Goal: Task Accomplishment & Management: Manage account settings

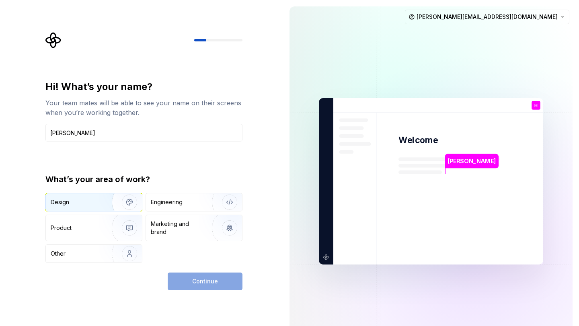
type input "[PERSON_NAME]"
click at [115, 201] on img "button" at bounding box center [124, 202] width 51 height 54
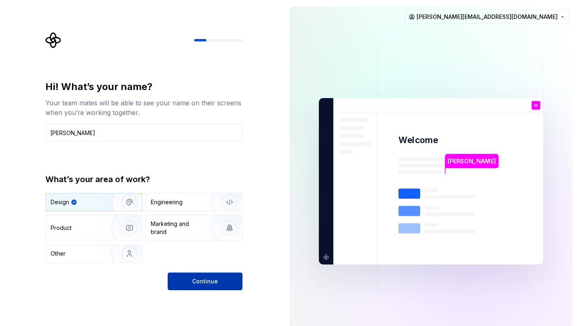
click at [230, 284] on button "Continue" at bounding box center [205, 282] width 75 height 18
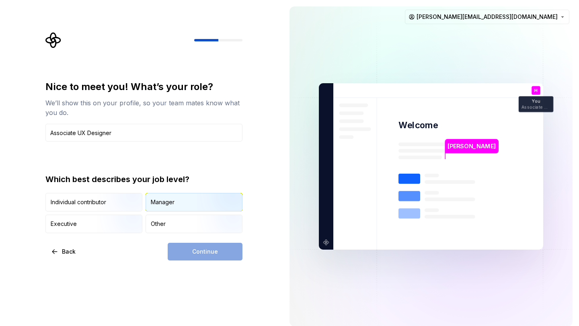
type input "Associate UX Designer"
click at [198, 206] on img "button" at bounding box center [222, 212] width 51 height 54
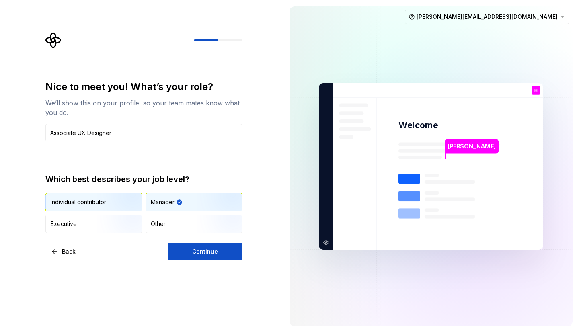
click at [90, 202] on div "Individual contributor" at bounding box center [79, 202] width 56 height 8
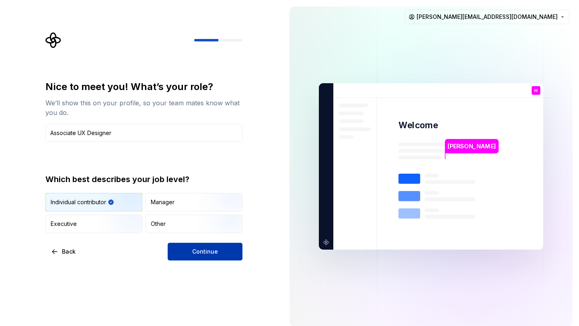
click at [219, 250] on button "Continue" at bounding box center [205, 252] width 75 height 18
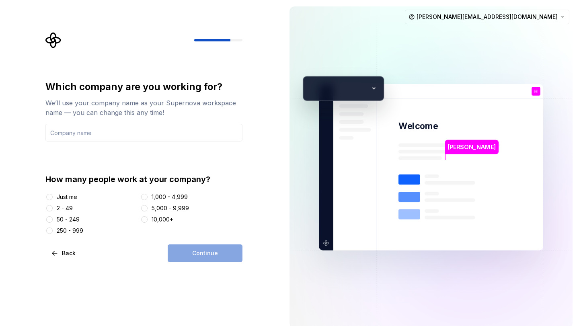
click at [67, 211] on div "2 - 49" at bounding box center [65, 208] width 16 height 8
click at [53, 211] on button "2 - 49" at bounding box center [49, 208] width 6 height 6
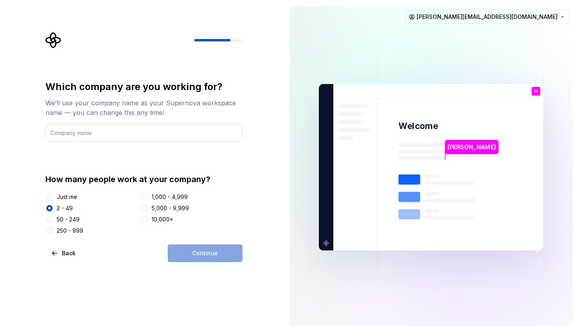
click at [111, 130] on input "text" at bounding box center [143, 133] width 197 height 18
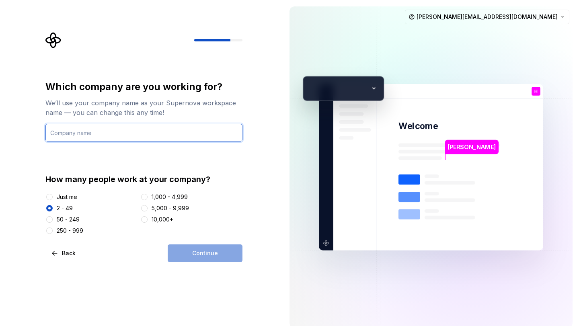
type input "[PERSON_NAME]"
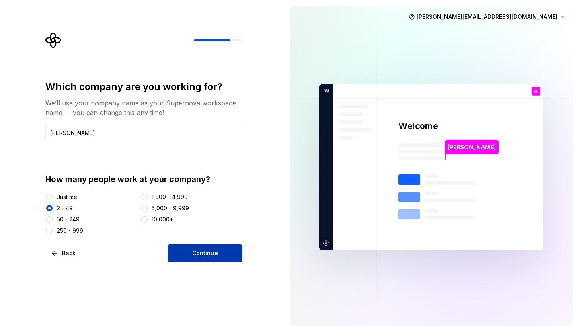
click at [196, 247] on button "Continue" at bounding box center [205, 254] width 75 height 18
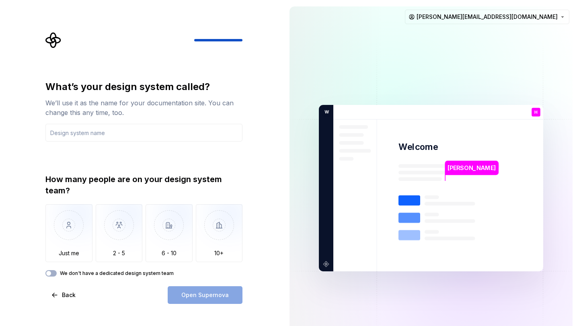
click at [117, 271] on label "We don't have a dedicated design system team" at bounding box center [117, 273] width 114 height 6
click at [57, 271] on button "We don't have a dedicated design system team" at bounding box center [50, 273] width 11 height 6
click at [186, 294] on div "Open Supernova" at bounding box center [205, 295] width 75 height 18
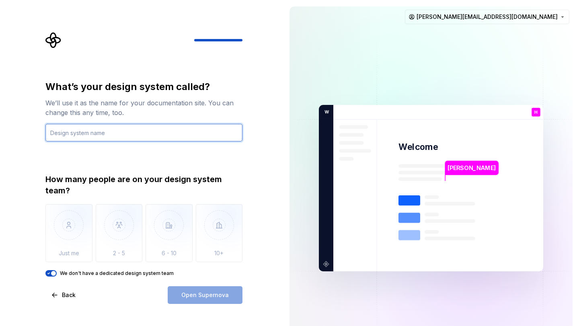
click at [117, 129] on input "text" at bounding box center [143, 133] width 197 height 18
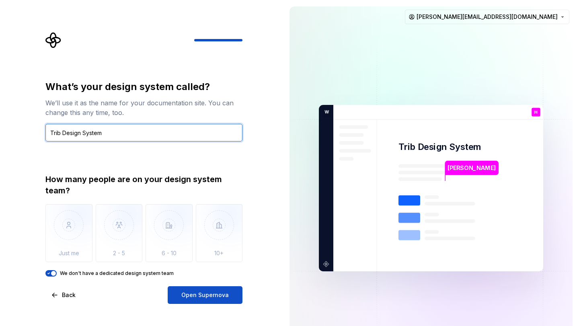
type input "Trib Design System"
click at [44, 175] on div "What’s your design system called? We’ll use it as the name for your documentati…" at bounding box center [147, 168] width 212 height 272
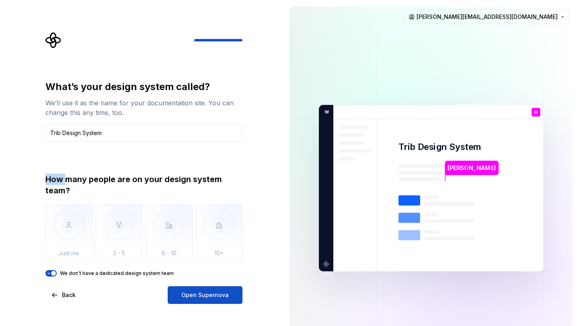
drag, startPoint x: 45, startPoint y: 182, endPoint x: 68, endPoint y: 183, distance: 22.9
click at [68, 183] on div "What’s your design system called? We’ll use it as the name for your documentati…" at bounding box center [147, 168] width 212 height 272
click at [68, 183] on div "How many people are on your design system team?" at bounding box center [143, 185] width 197 height 23
click at [54, 274] on span "button" at bounding box center [53, 273] width 5 height 5
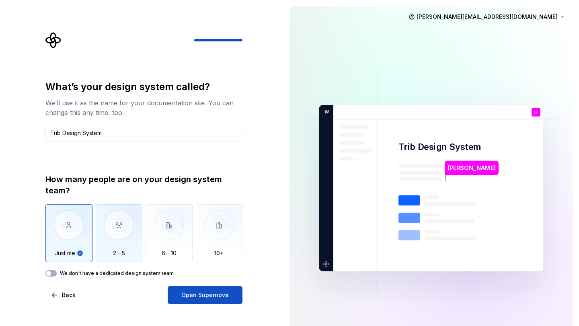
click at [125, 249] on img "button" at bounding box center [119, 231] width 47 height 54
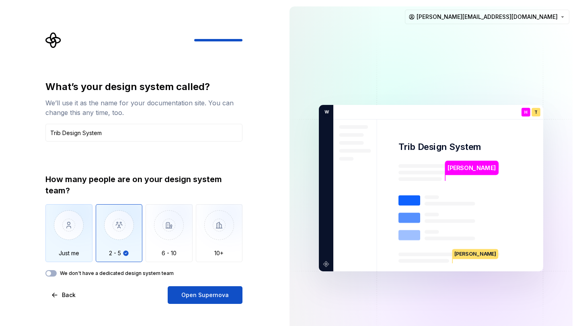
click at [74, 212] on img "button" at bounding box center [68, 231] width 47 height 54
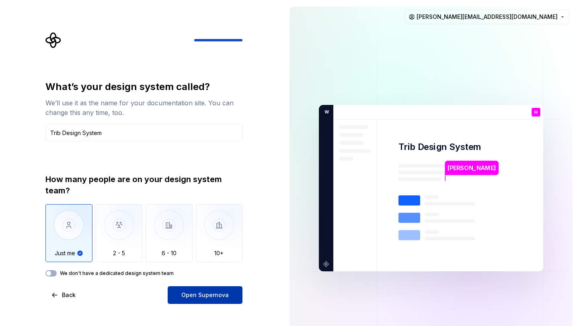
click at [206, 294] on span "Open Supernova" at bounding box center [204, 295] width 47 height 8
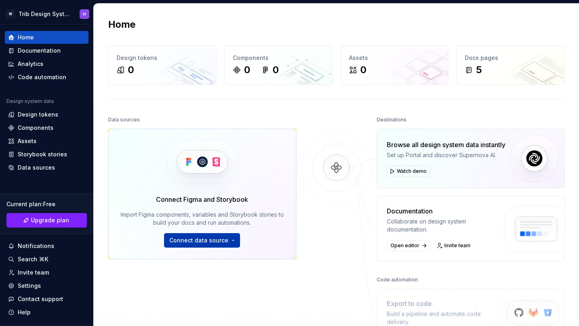
click at [196, 240] on span "Connect data source" at bounding box center [198, 241] width 59 height 8
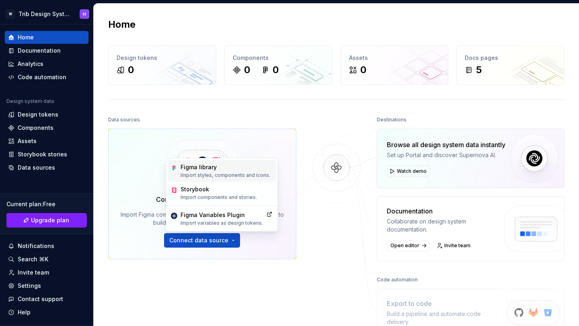
click at [209, 175] on p "Import styles, components and icons." at bounding box center [226, 175] width 90 height 6
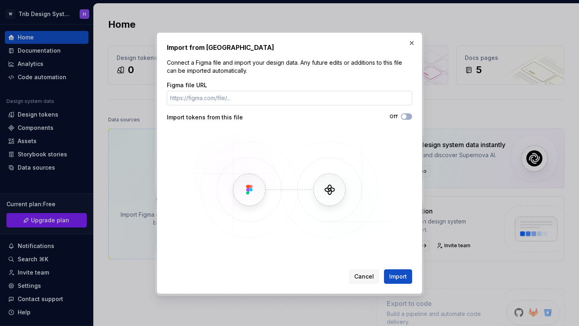
click at [212, 101] on input "Figma file URL" at bounding box center [289, 98] width 245 height 14
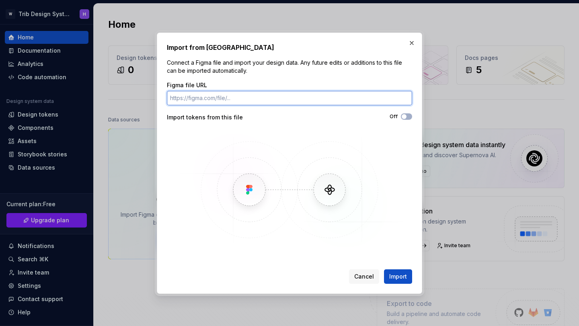
click at [274, 92] on input "Figma file URL" at bounding box center [289, 98] width 245 height 14
paste input "[URL][DOMAIN_NAME][DOMAIN_NAME]"
type input "[URL][DOMAIN_NAME][DOMAIN_NAME]"
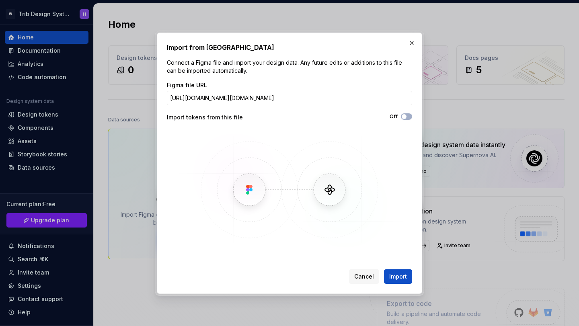
click at [370, 136] on img at bounding box center [289, 190] width 233 height 121
click at [407, 116] on icon "button" at bounding box center [404, 116] width 6 height 5
click at [397, 281] on button "Import" at bounding box center [398, 277] width 28 height 14
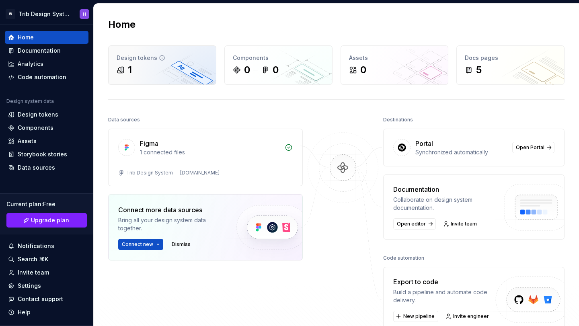
click at [181, 75] on div "1" at bounding box center [162, 70] width 91 height 13
click at [175, 72] on div "1" at bounding box center [162, 70] width 91 height 13
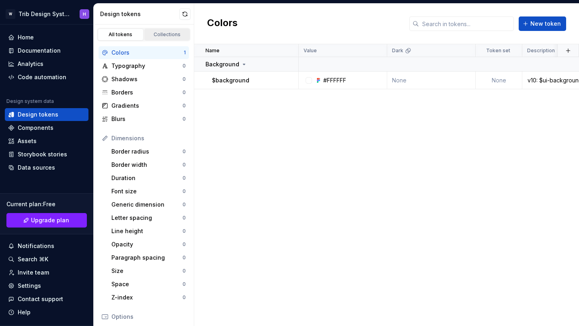
click at [173, 31] on link "Collections" at bounding box center [167, 35] width 46 height 12
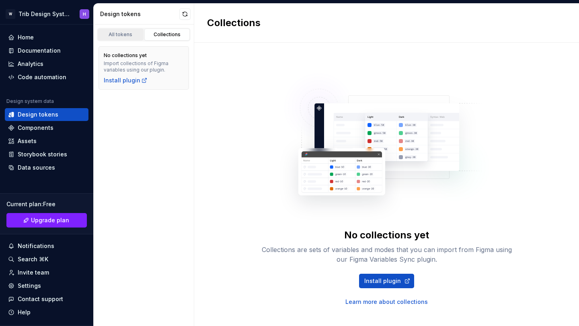
click at [128, 35] on div "All tokens" at bounding box center [121, 34] width 40 height 6
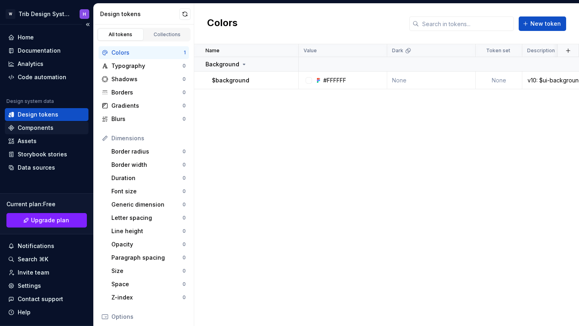
click at [46, 126] on div "Components" at bounding box center [36, 128] width 36 height 8
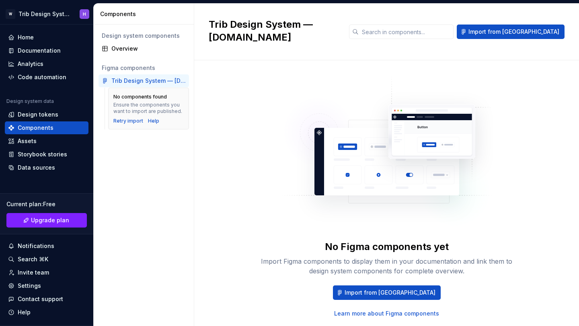
click at [138, 79] on div "Trib Design System — [DOMAIN_NAME]" at bounding box center [148, 81] width 74 height 8
click at [38, 139] on div "Assets" at bounding box center [46, 141] width 77 height 8
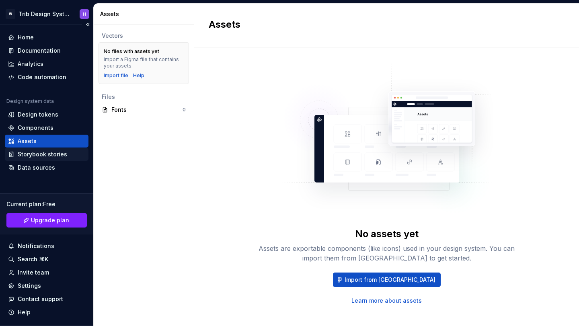
click at [35, 154] on div "Storybook stories" at bounding box center [42, 154] width 49 height 8
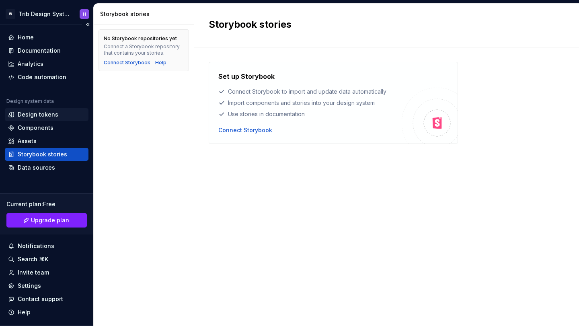
click at [22, 114] on div "Design tokens" at bounding box center [38, 115] width 41 height 8
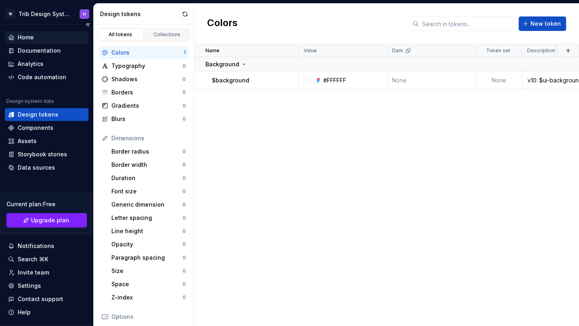
click at [43, 40] on div "Home" at bounding box center [46, 37] width 77 height 8
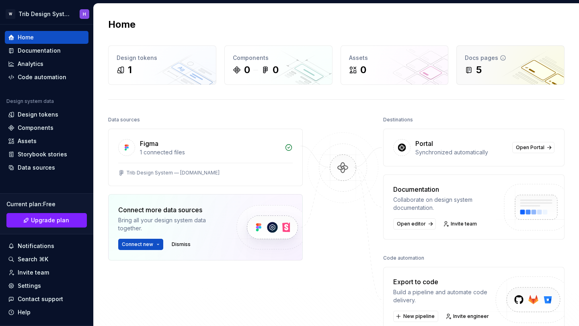
click at [478, 64] on div "5" at bounding box center [479, 70] width 6 height 13
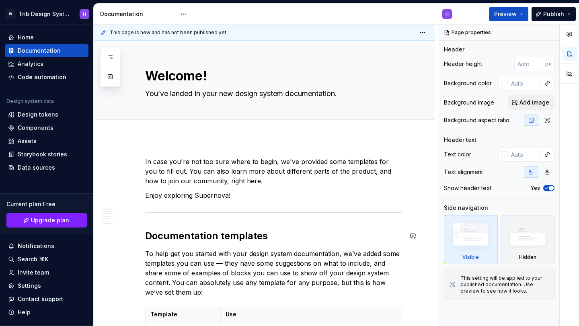
type textarea "*"
click at [522, 82] on input "text" at bounding box center [524, 83] width 33 height 14
click at [523, 156] on input "text" at bounding box center [524, 154] width 33 height 14
paste input "282F56"
type input "282F56"
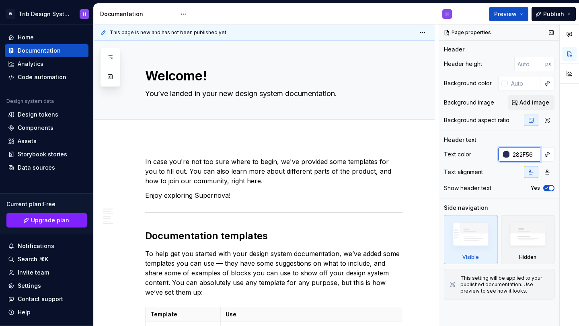
type textarea "*"
type input "282F56"
type textarea "*"
type input "#282F56"
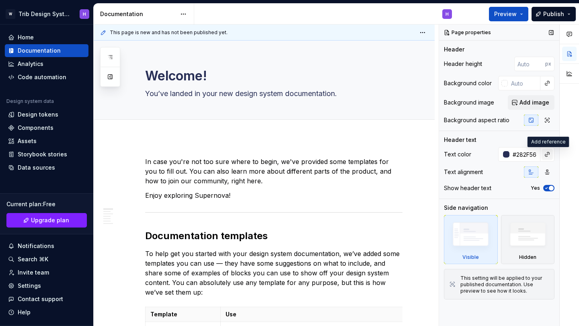
click at [549, 156] on button "button" at bounding box center [547, 154] width 11 height 11
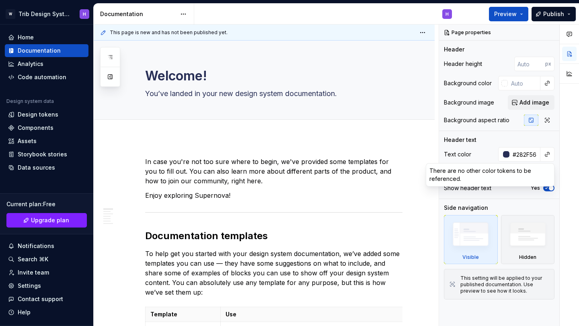
click at [554, 150] on div "Comments Open comments No comments yet Select ‘Comment’ from the block context …" at bounding box center [509, 176] width 140 height 302
click at [550, 188] on span "button" at bounding box center [551, 188] width 5 height 5
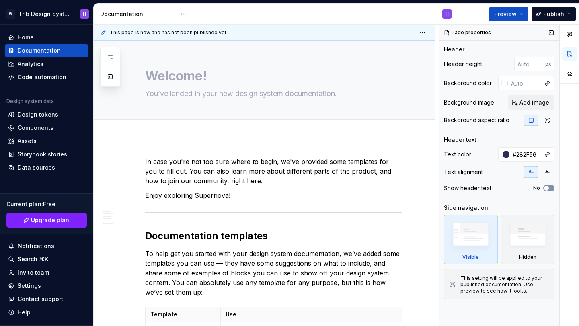
click at [550, 188] on button "No" at bounding box center [549, 188] width 11 height 6
click at [550, 188] on span "button" at bounding box center [551, 188] width 5 height 5
click at [551, 188] on button "No" at bounding box center [549, 188] width 11 height 6
click at [530, 221] on img at bounding box center [528, 236] width 46 height 35
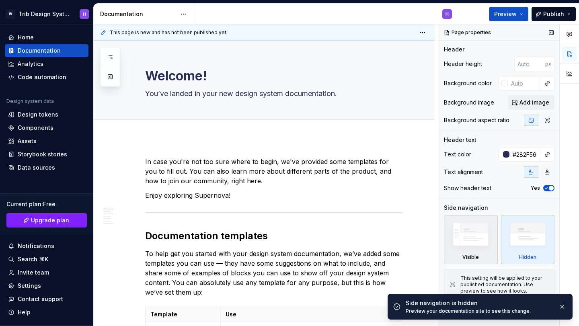
click at [493, 229] on img at bounding box center [471, 236] width 46 height 35
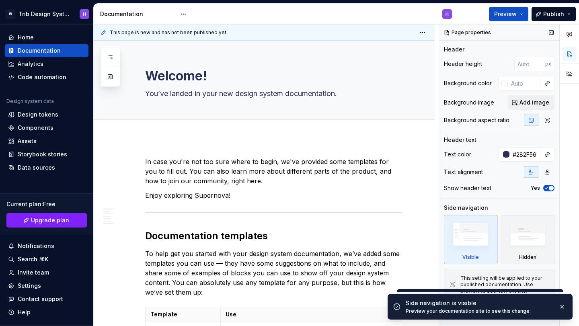
click at [493, 229] on img at bounding box center [471, 236] width 46 height 35
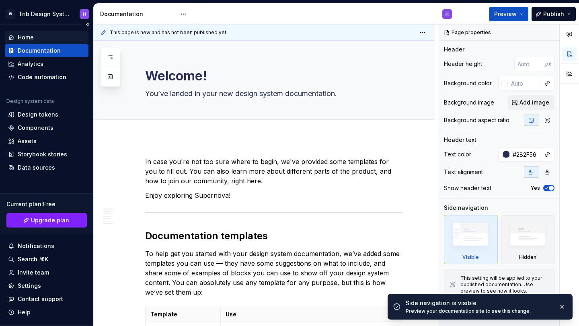
click at [32, 35] on div "Home" at bounding box center [26, 37] width 16 height 8
type textarea "*"
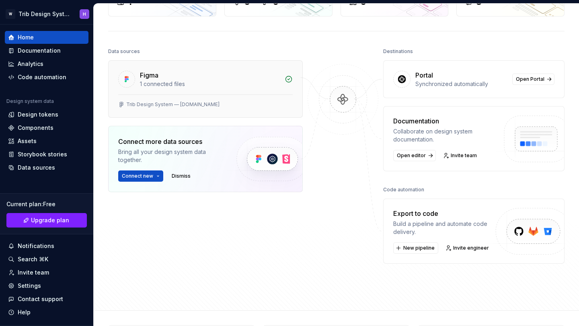
scroll to position [69, 0]
click at [186, 91] on div "Figma 1 connected files" at bounding box center [206, 77] width 194 height 34
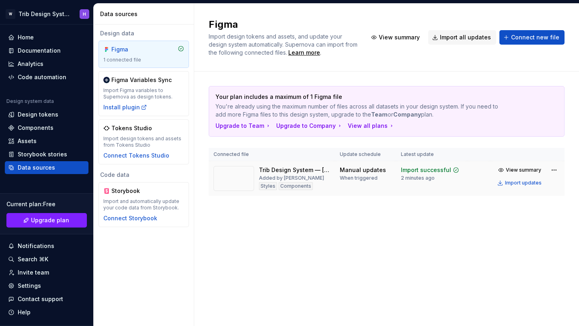
click at [282, 185] on div "Components" at bounding box center [296, 186] width 34 height 8
click at [275, 185] on div "Styles" at bounding box center [268, 186] width 18 height 8
click at [289, 180] on div "Added by [PERSON_NAME]" at bounding box center [291, 178] width 65 height 6
click at [531, 183] on div "Import updates" at bounding box center [523, 183] width 37 height 6
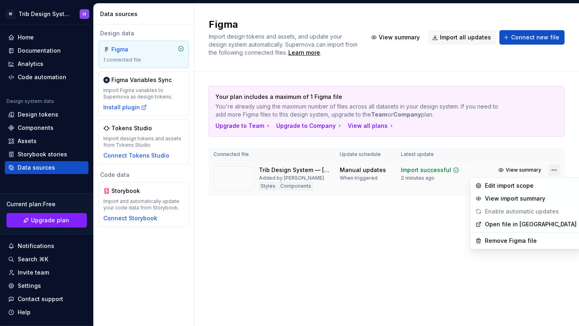
click at [559, 167] on html "W Trib Design System H Home Documentation Analytics Code automation Design syst…" at bounding box center [289, 163] width 579 height 326
click at [334, 211] on html "W Trib Design System H Home Documentation Analytics Code automation Design syst…" at bounding box center [289, 163] width 579 height 326
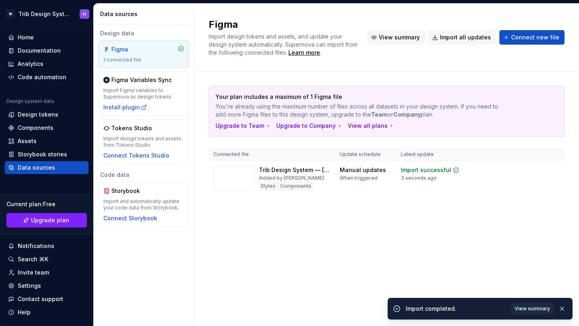
click at [399, 39] on span "View summary" at bounding box center [399, 37] width 41 height 8
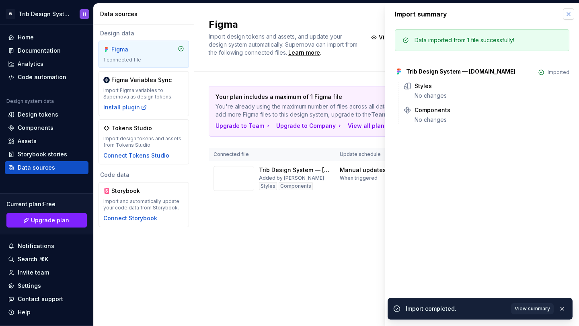
click at [569, 12] on button "button" at bounding box center [568, 13] width 11 height 11
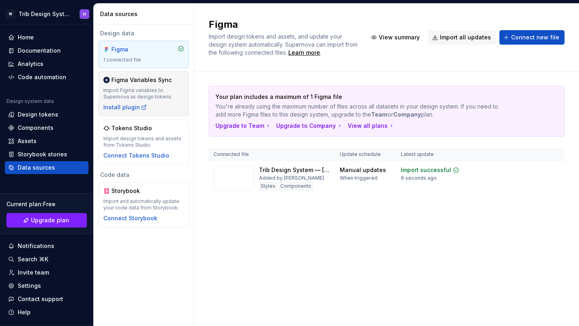
click at [127, 82] on div "Figma Variables Sync" at bounding box center [141, 80] width 60 height 8
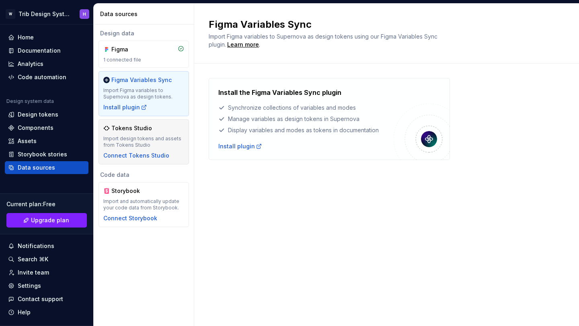
click at [132, 129] on div "Tokens Studio" at bounding box center [131, 128] width 41 height 8
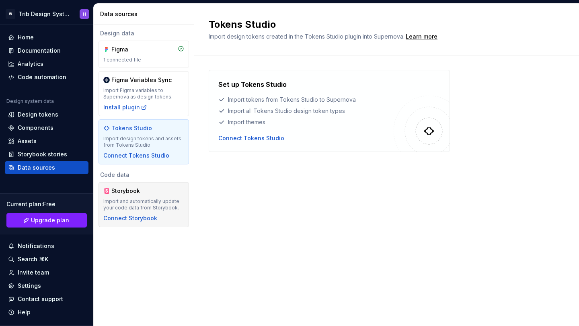
click at [136, 199] on div "Import and automatically update your code data from Storybook." at bounding box center [143, 204] width 81 height 13
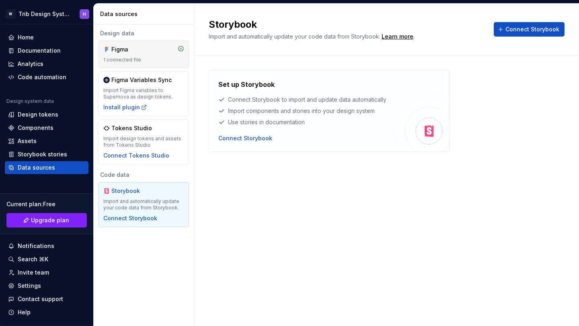
click at [153, 46] on div "Figma" at bounding box center [143, 49] width 81 height 8
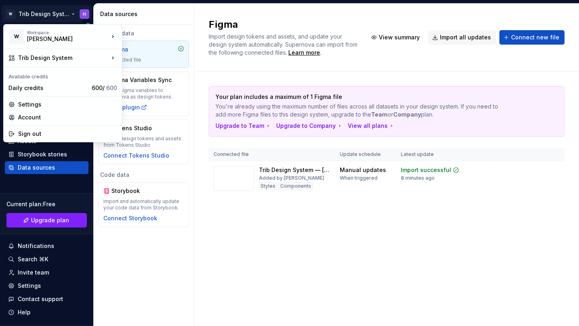
click at [33, 12] on html "W Trib Design System H Home Documentation Analytics Code automation Design syst…" at bounding box center [289, 163] width 579 height 326
click at [34, 87] on div "Daily credits" at bounding box center [48, 88] width 80 height 8
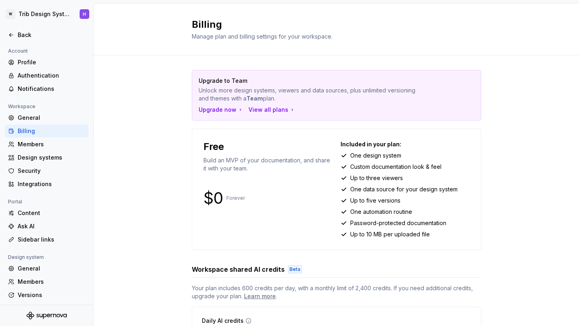
scroll to position [51, 0]
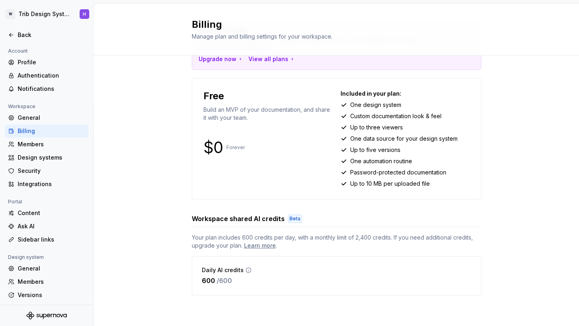
click at [203, 242] on span "Your plan includes 600 credits per day, with a monthly limit of 2,400 credits. …" at bounding box center [337, 242] width 290 height 16
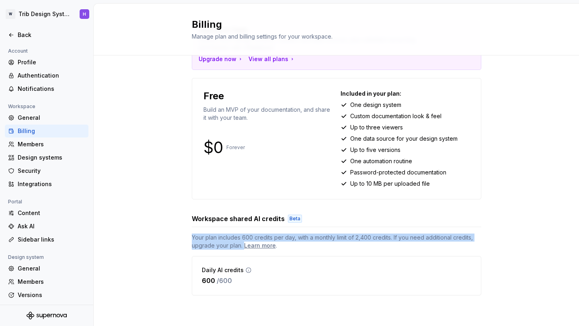
click at [203, 242] on span "Your plan includes 600 credits per day, with a monthly limit of 2,400 credits. …" at bounding box center [337, 242] width 290 height 16
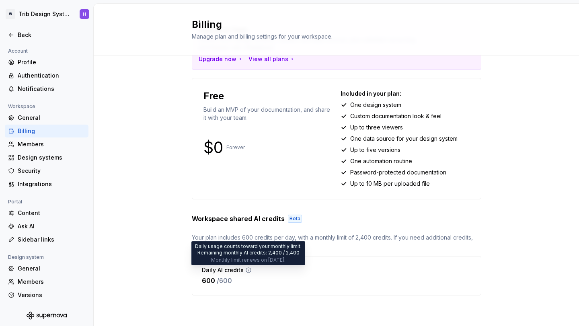
click at [246, 269] on icon at bounding box center [248, 270] width 6 height 6
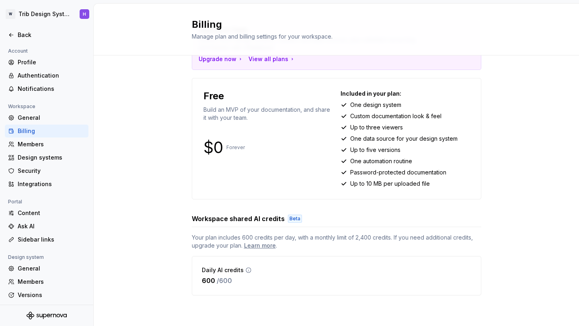
click at [246, 270] on icon at bounding box center [248, 270] width 6 height 6
click at [247, 271] on icon at bounding box center [248, 270] width 5 height 5
click at [263, 248] on div "Learn more" at bounding box center [260, 246] width 32 height 8
click at [40, 63] on div "Profile" at bounding box center [52, 62] width 68 height 8
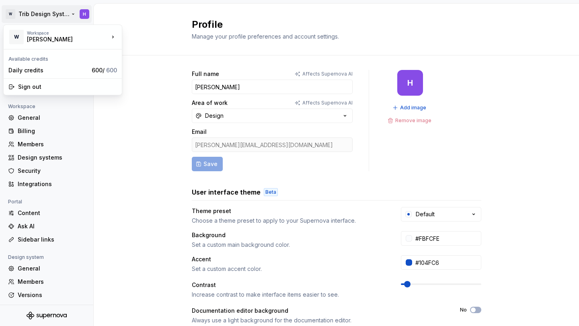
click at [40, 18] on html "W Trib Design System H Back Account Profile Authentication Notifications Worksp…" at bounding box center [289, 163] width 579 height 326
click at [28, 34] on div "Workspace" at bounding box center [68, 33] width 82 height 5
click at [17, 35] on div "W" at bounding box center [16, 37] width 14 height 14
click at [106, 195] on html "W Trib Design System H Back Account Profile Authentication Notifications Worksp…" at bounding box center [289, 163] width 579 height 326
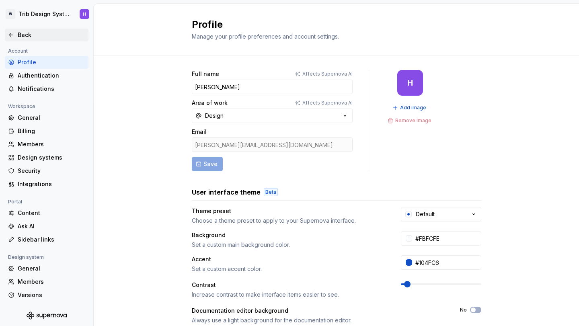
click at [31, 38] on div "Back" at bounding box center [52, 35] width 68 height 8
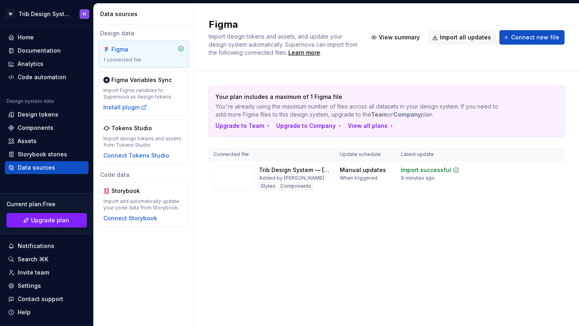
click at [159, 58] on div "1 connected file" at bounding box center [143, 60] width 81 height 6
click at [510, 171] on span "View summary" at bounding box center [523, 170] width 35 height 6
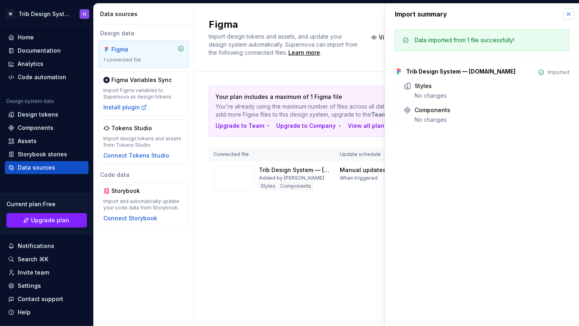
click at [568, 19] on button "button" at bounding box center [568, 13] width 11 height 11
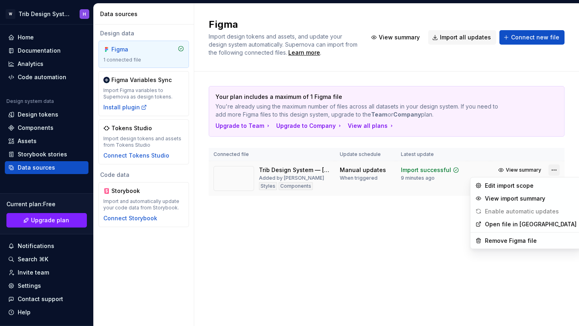
click at [550, 170] on html "W Trib Design System H Home Documentation Analytics Code automation Design syst…" at bounding box center [289, 163] width 579 height 326
click at [503, 239] on div "Remove Figma file" at bounding box center [531, 241] width 92 height 8
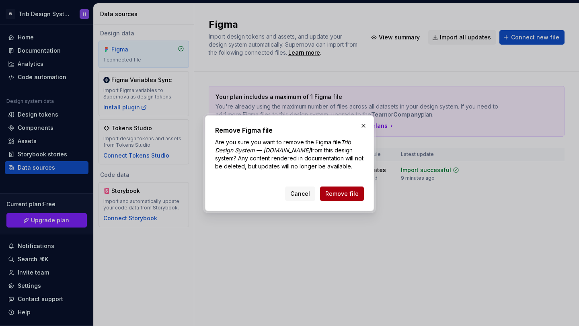
click at [348, 200] on button "Remove file" at bounding box center [342, 194] width 44 height 14
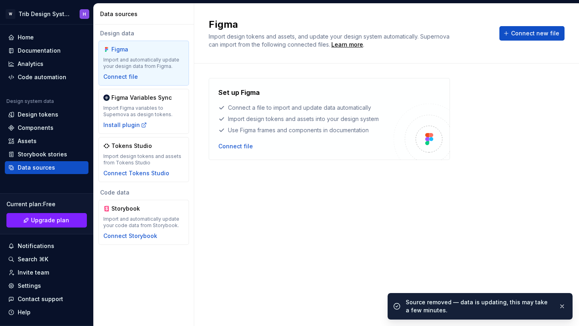
click at [521, 43] on div "Figma Import design tokens and assets, and update your design system automatica…" at bounding box center [387, 33] width 356 height 31
click at [528, 33] on span "Connect new file" at bounding box center [535, 33] width 48 height 8
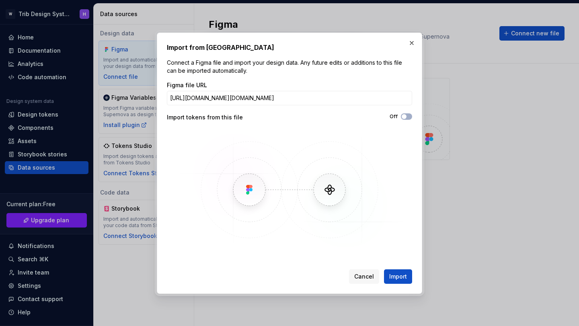
scroll to position [0, 173]
type input "[URL][DOMAIN_NAME][DOMAIN_NAME]"
click at [399, 278] on span "Import" at bounding box center [398, 277] width 18 height 8
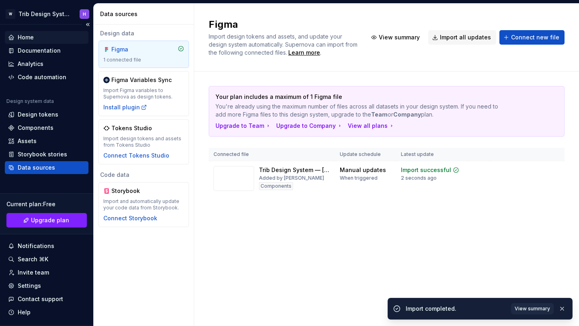
click at [33, 39] on div "Home" at bounding box center [26, 37] width 16 height 8
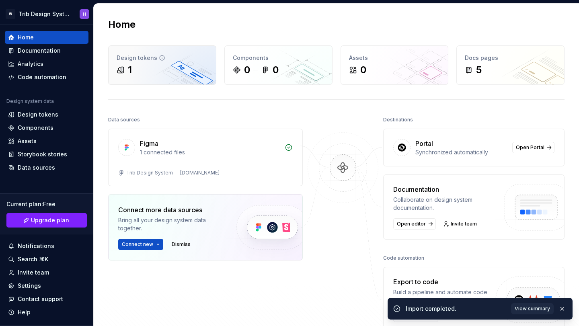
click at [169, 63] on div "Design tokens 1" at bounding box center [162, 65] width 107 height 39
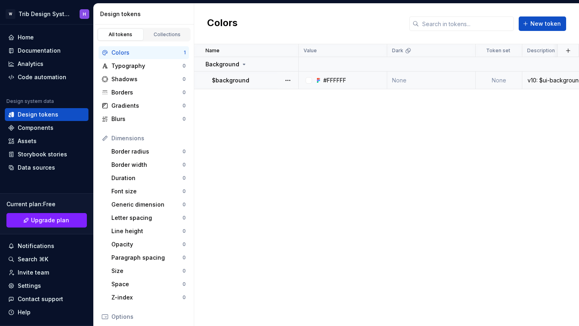
click at [242, 76] on p "$background" at bounding box center [230, 80] width 37 height 8
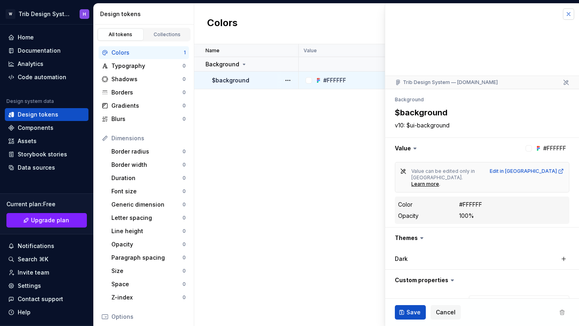
click at [571, 16] on button "button" at bounding box center [568, 13] width 11 height 11
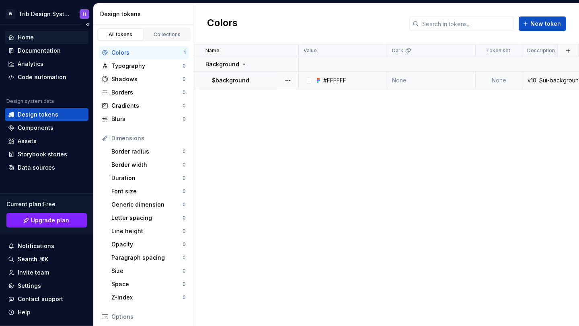
click at [29, 42] on div "Home" at bounding box center [47, 37] width 84 height 13
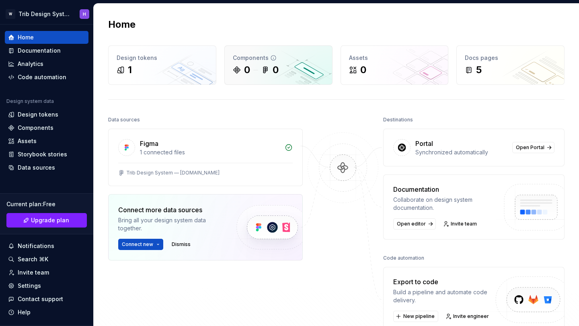
click at [275, 65] on div "0" at bounding box center [276, 70] width 6 height 13
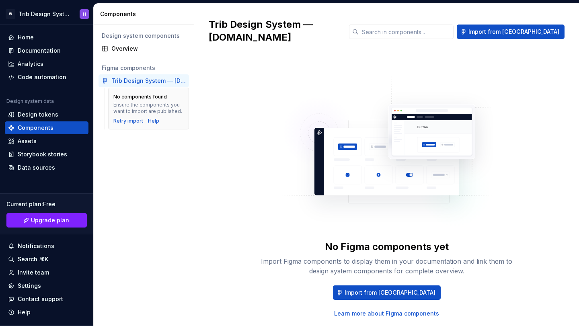
click at [139, 79] on div "Trib Design System — [DOMAIN_NAME]" at bounding box center [148, 81] width 74 height 8
click at [379, 289] on span "Import from [GEOGRAPHIC_DATA]" at bounding box center [390, 293] width 91 height 8
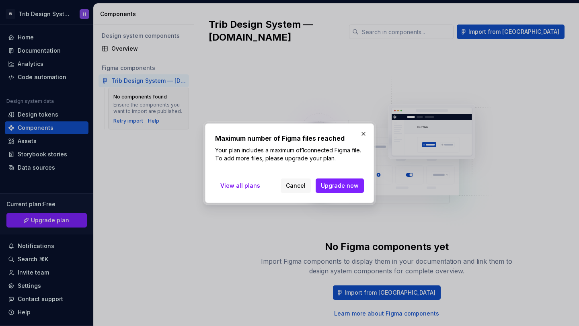
click at [255, 150] on p "Your plan includes a maximum of 1 connected Figma file. To add more files, plea…" at bounding box center [289, 154] width 149 height 16
click at [365, 136] on button "button" at bounding box center [363, 133] width 11 height 11
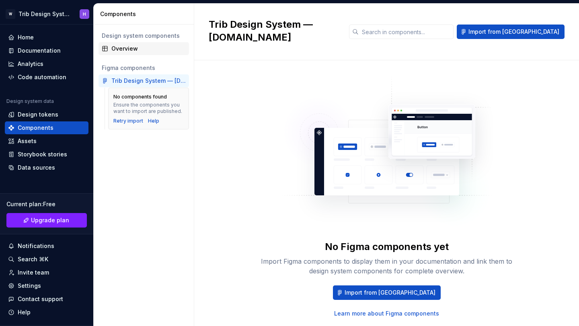
click at [137, 50] on div "Overview" at bounding box center [148, 49] width 74 height 8
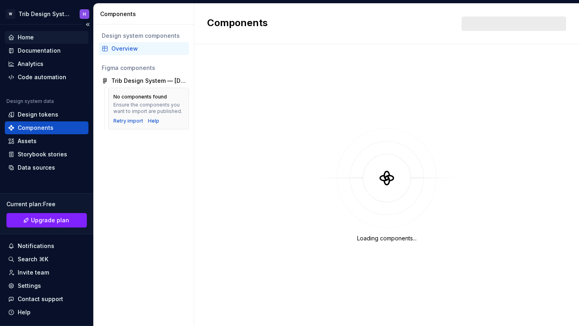
click at [48, 39] on div "Home" at bounding box center [46, 37] width 77 height 8
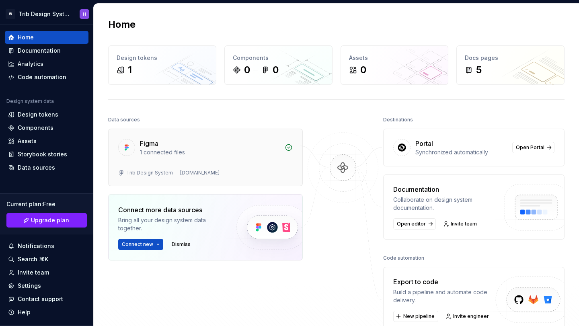
click at [263, 144] on div "Figma" at bounding box center [210, 144] width 140 height 10
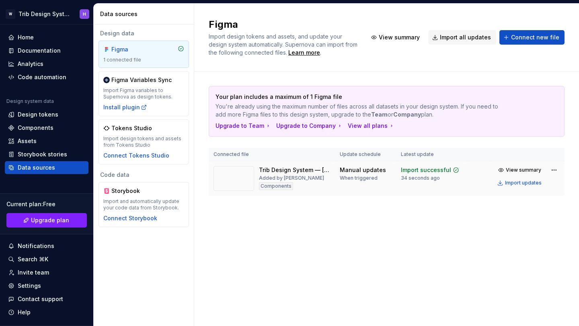
click at [286, 177] on div "Added by [PERSON_NAME]" at bounding box center [291, 178] width 65 height 6
click at [279, 186] on div "Components" at bounding box center [276, 186] width 34 height 8
click at [433, 189] on td "Import successful 34 seconds ago" at bounding box center [431, 178] width 71 height 35
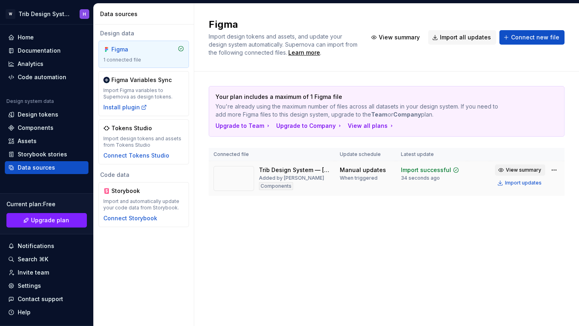
click at [500, 173] on button "View summary" at bounding box center [520, 170] width 50 height 11
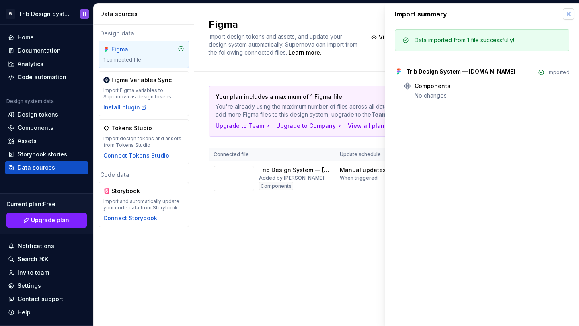
click at [568, 13] on button "button" at bounding box center [568, 13] width 11 height 11
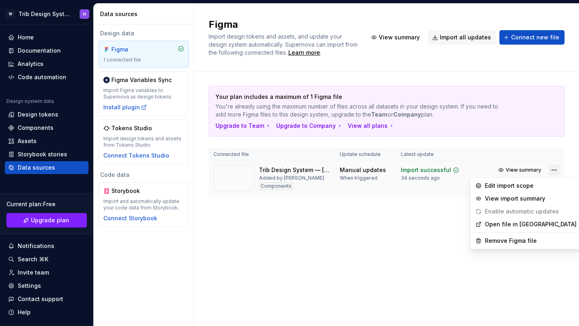
click at [555, 171] on html "W Trib Design System H Home Documentation Analytics Code automation Design syst…" at bounding box center [289, 163] width 579 height 326
click at [535, 235] on div "Remove Figma file" at bounding box center [526, 241] width 108 height 13
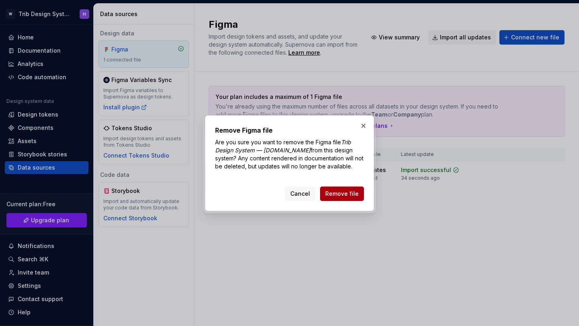
click at [338, 196] on span "Remove file" at bounding box center [341, 194] width 33 height 8
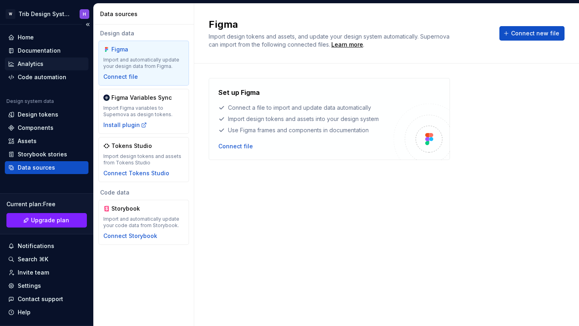
click at [46, 63] on div "Analytics" at bounding box center [46, 64] width 77 height 8
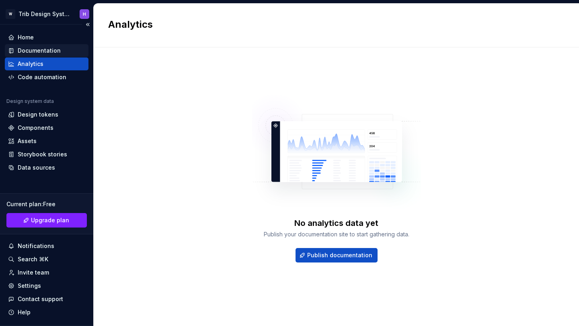
click at [46, 49] on div "Documentation" at bounding box center [39, 51] width 43 height 8
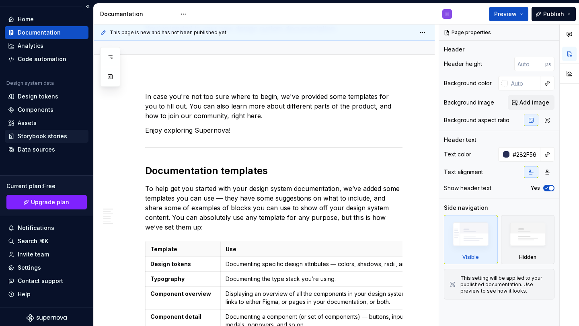
scroll to position [21, 0]
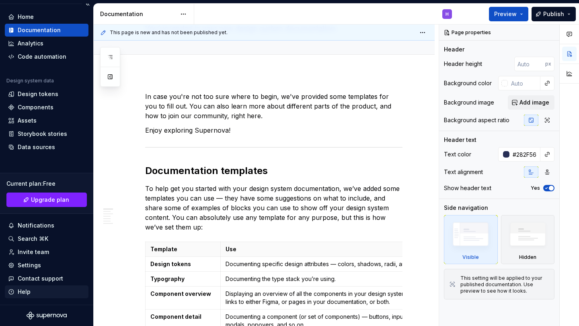
click at [29, 291] on div "Help" at bounding box center [24, 292] width 13 height 8
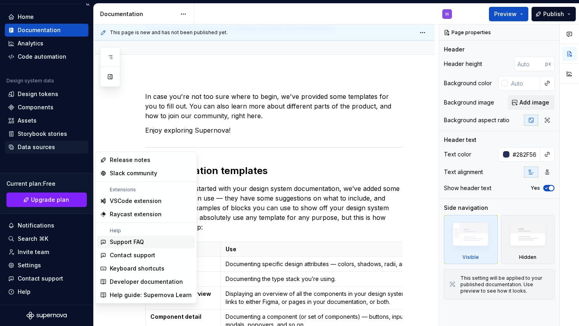
scroll to position [11, 0]
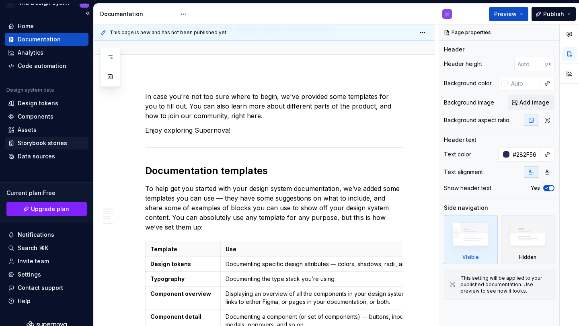
click at [47, 145] on div "Storybook stories" at bounding box center [42, 143] width 49 height 8
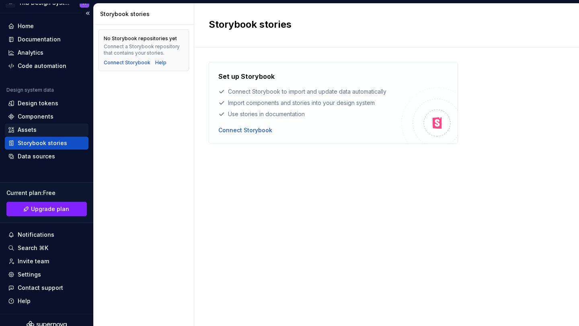
click at [40, 130] on div "Assets" at bounding box center [46, 130] width 77 height 8
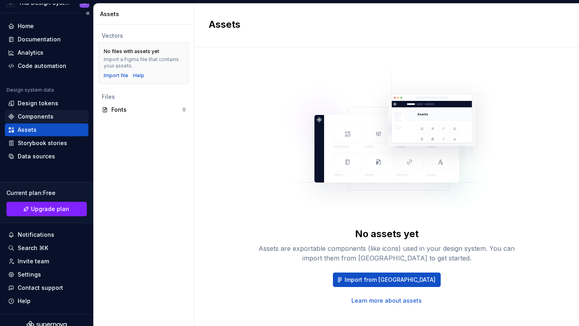
click at [39, 117] on div "Components" at bounding box center [36, 117] width 36 height 8
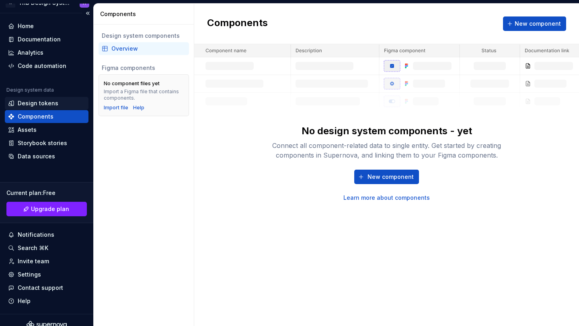
click at [39, 104] on div "Design tokens" at bounding box center [38, 103] width 41 height 8
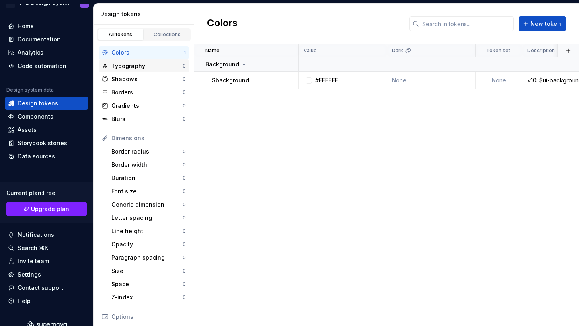
click at [144, 62] on div "Typography" at bounding box center [146, 66] width 71 height 8
click at [129, 86] on div "Borders 0" at bounding box center [144, 92] width 91 height 13
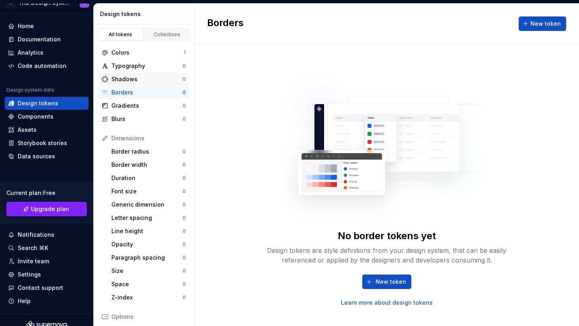
click at [133, 74] on div "Shadows 0" at bounding box center [144, 79] width 91 height 13
click at [129, 123] on div "Blurs" at bounding box center [146, 119] width 71 height 8
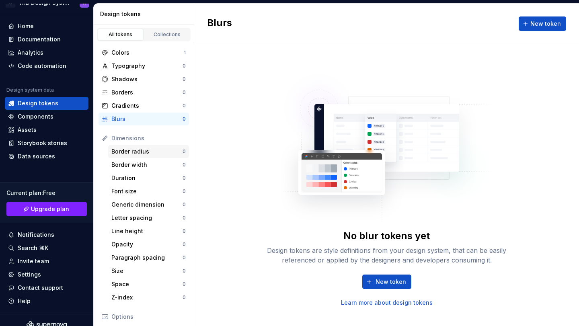
click at [134, 155] on div "Border radius" at bounding box center [146, 152] width 71 height 8
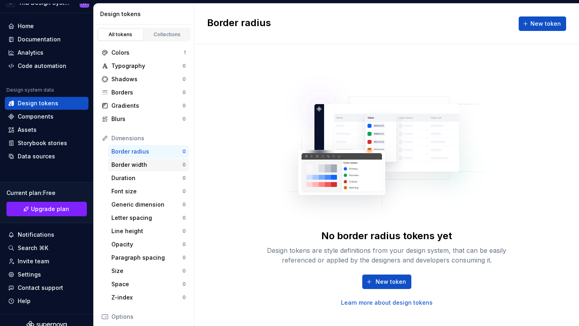
click at [140, 167] on div "Border width" at bounding box center [146, 165] width 71 height 8
click at [146, 178] on div "Duration" at bounding box center [146, 178] width 71 height 8
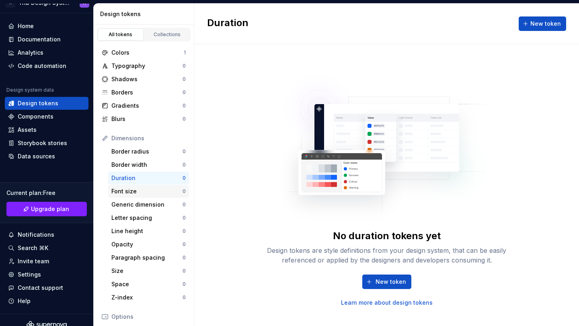
click at [128, 196] on div "Font size 0" at bounding box center [148, 191] width 81 height 13
click at [131, 208] on div "Generic dimension" at bounding box center [146, 205] width 71 height 8
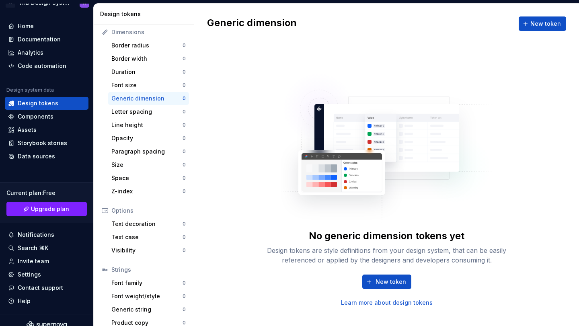
scroll to position [114, 0]
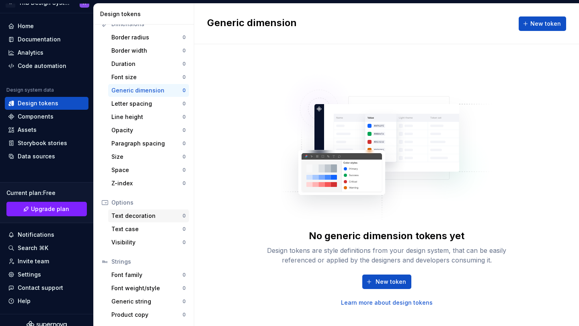
click at [131, 211] on div "Text decoration 0" at bounding box center [148, 216] width 81 height 13
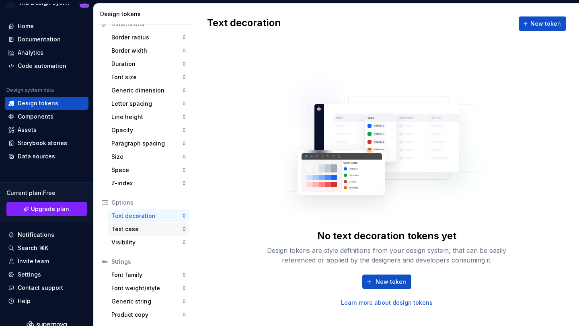
click at [131, 232] on div "Text case" at bounding box center [146, 229] width 71 height 8
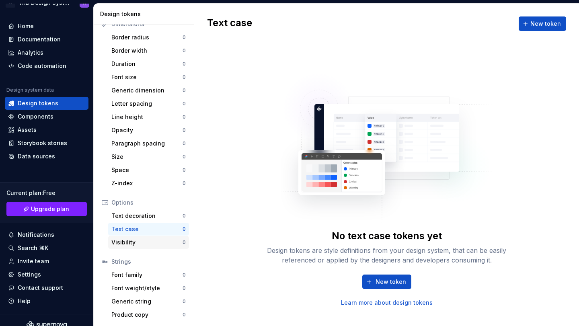
click at [131, 247] on div "Visibility 0" at bounding box center [148, 242] width 81 height 13
click at [148, 279] on div "Font family 0" at bounding box center [148, 275] width 81 height 13
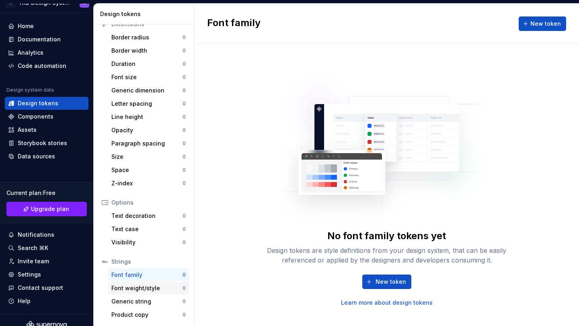
click at [148, 288] on div "Font weight/style" at bounding box center [146, 288] width 71 height 8
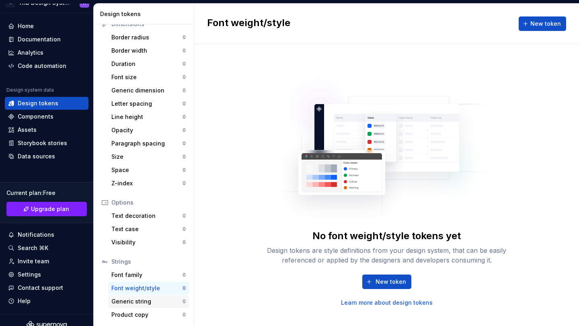
click at [146, 303] on div "Generic string" at bounding box center [146, 302] width 71 height 8
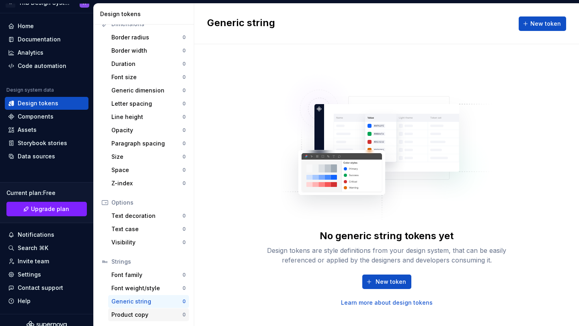
click at [139, 316] on div "Product copy" at bounding box center [146, 315] width 71 height 8
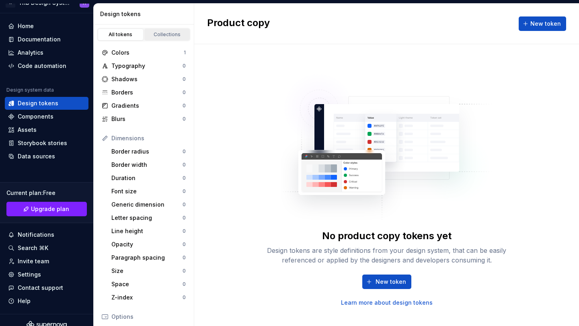
click at [160, 29] on link "Collections" at bounding box center [167, 35] width 46 height 12
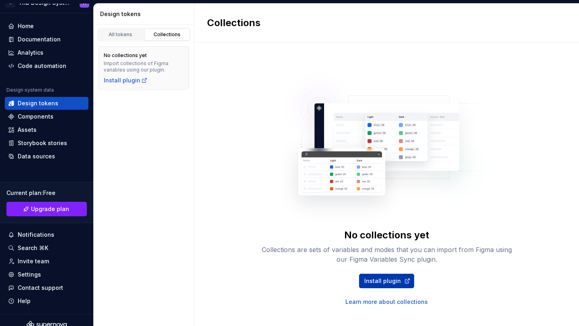
click at [381, 278] on span "Install plugin" at bounding box center [382, 281] width 37 height 8
click at [21, 29] on div "Home" at bounding box center [26, 26] width 16 height 8
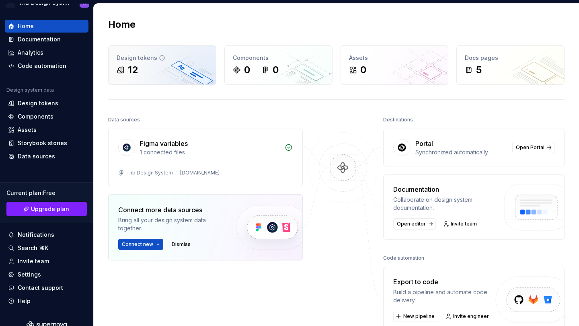
click at [167, 69] on div "12" at bounding box center [162, 70] width 91 height 13
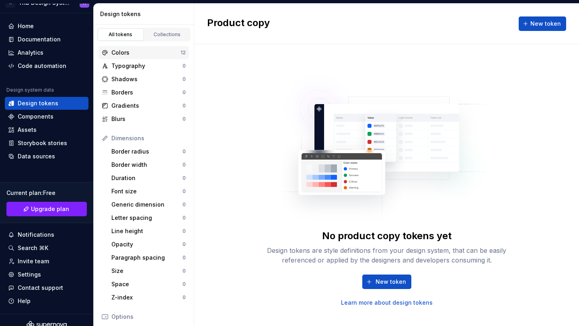
click at [150, 56] on div "Colors" at bounding box center [145, 53] width 69 height 8
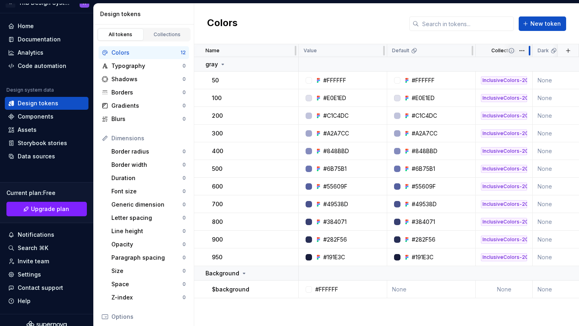
drag, startPoint x: 515, startPoint y: 50, endPoint x: 529, endPoint y: 50, distance: 14.1
click at [529, 50] on div at bounding box center [530, 50] width 6 height 13
click at [45, 24] on div "Home" at bounding box center [46, 26] width 77 height 8
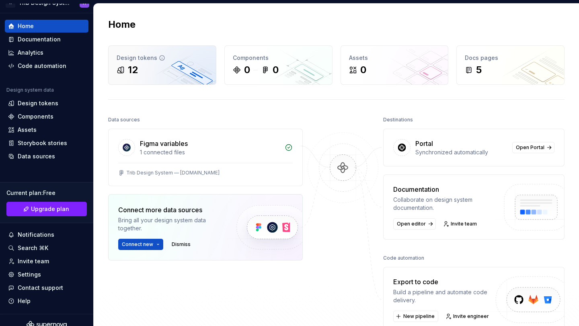
click at [153, 54] on div "Design tokens 12" at bounding box center [162, 65] width 107 height 39
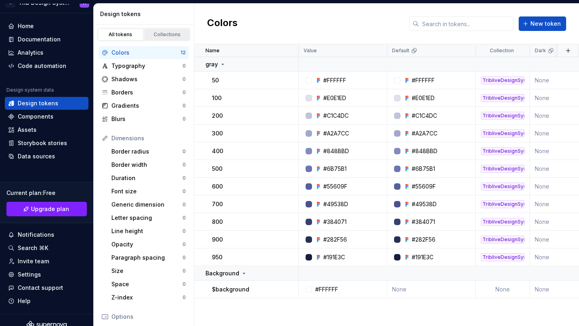
click at [158, 39] on link "Collections" at bounding box center [167, 35] width 46 height 12
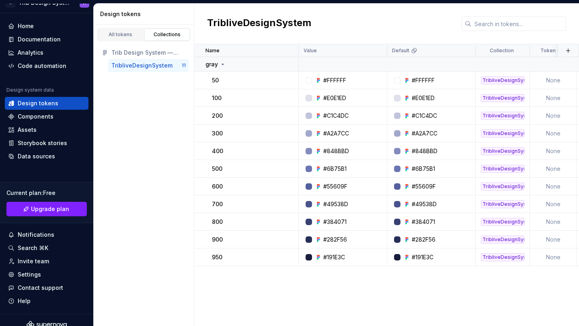
click at [141, 70] on div "TribliveDesignSystem 11" at bounding box center [148, 65] width 81 height 13
click at [64, 122] on div "Components" at bounding box center [47, 116] width 84 height 13
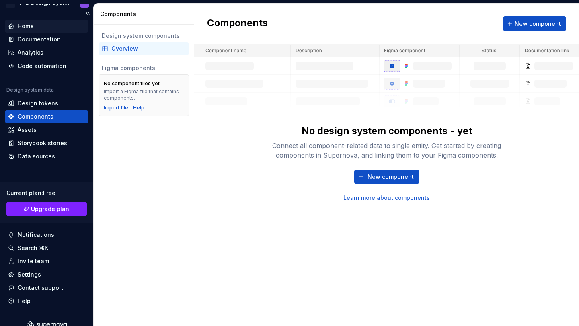
click at [42, 29] on div "Home" at bounding box center [46, 26] width 77 height 8
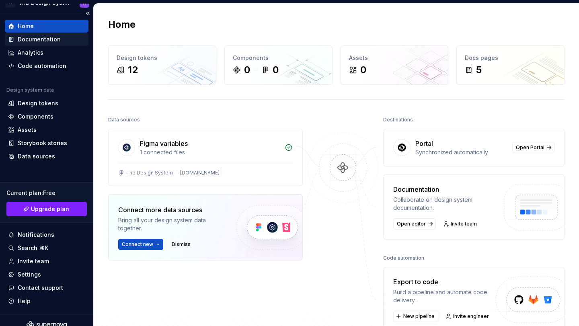
click at [39, 35] on div "Documentation" at bounding box center [39, 39] width 43 height 8
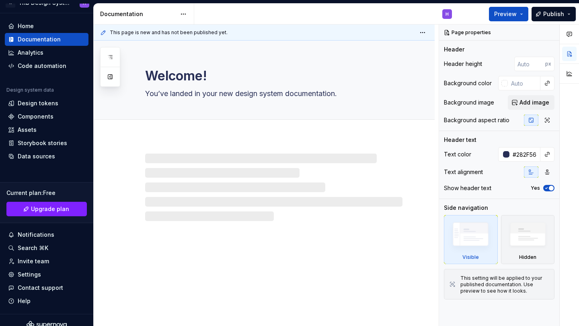
type textarea "*"
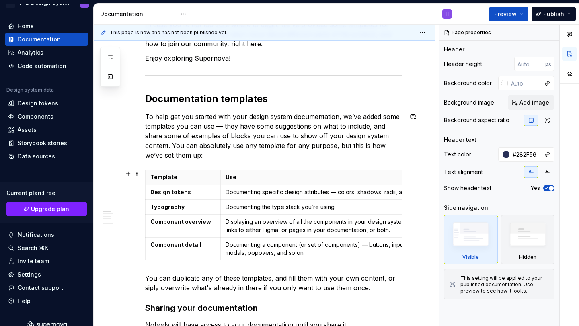
scroll to position [139, 0]
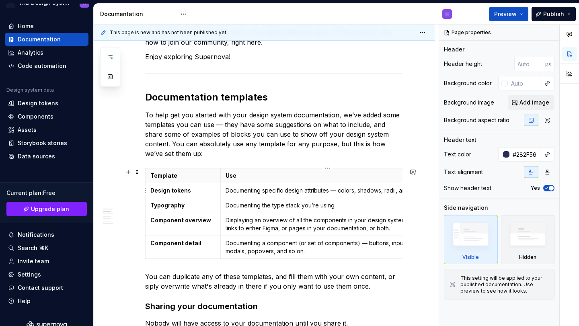
click at [251, 192] on p "Documenting specific design attributes — colors, shadows, radii, and so on." at bounding box center [328, 191] width 204 height 8
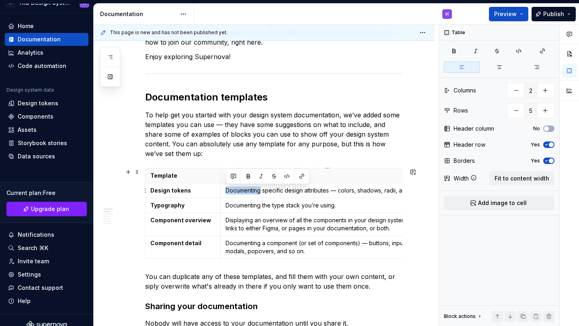
click at [251, 192] on p "Documenting specific design attributes — colors, shadows, radii, and so on." at bounding box center [328, 191] width 204 height 8
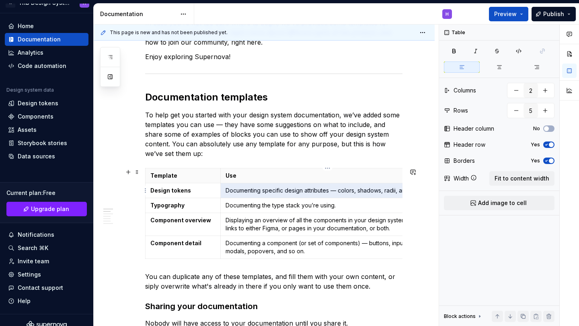
click at [251, 192] on p "Documenting specific design attributes — colors, shadows, radii, and so on." at bounding box center [328, 191] width 204 height 8
click at [285, 122] on p "To help get you started with your design system documentation, we’ve added some…" at bounding box center [273, 134] width 257 height 48
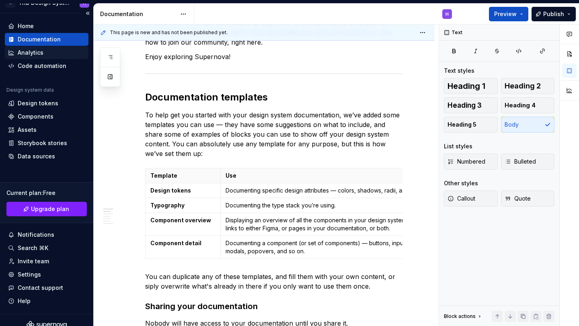
click at [43, 55] on div "Analytics" at bounding box center [46, 53] width 77 height 8
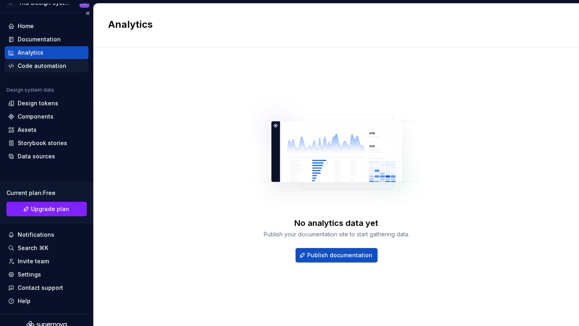
click at [48, 60] on div "Code automation" at bounding box center [47, 66] width 84 height 13
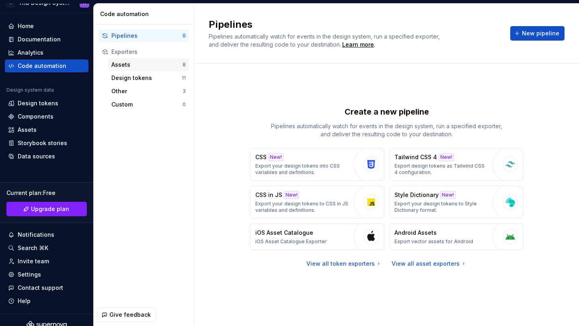
click at [153, 67] on div "Assets" at bounding box center [146, 65] width 71 height 8
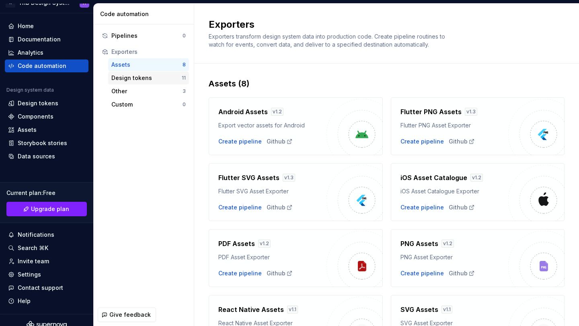
click at [133, 75] on div "Design tokens" at bounding box center [146, 78] width 70 height 8
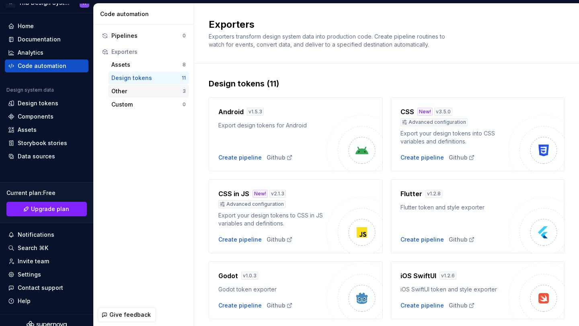
click at [134, 91] on div "Other" at bounding box center [146, 91] width 71 height 8
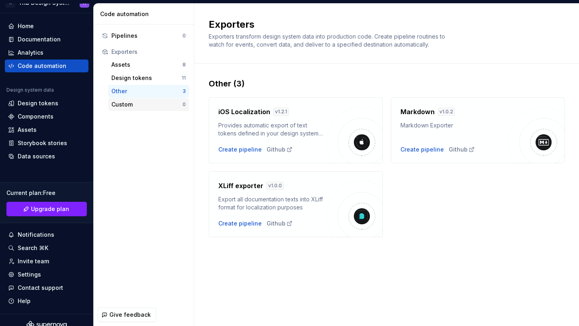
click at [148, 108] on div "Custom" at bounding box center [146, 105] width 71 height 8
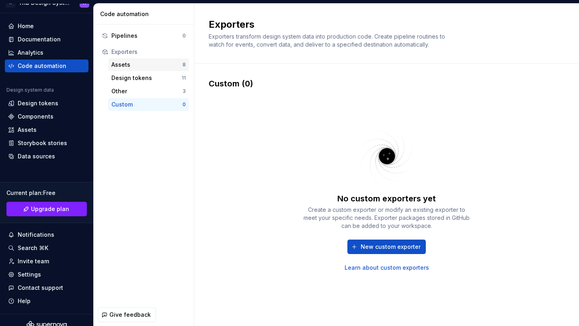
click at [138, 66] on div "Assets" at bounding box center [146, 65] width 71 height 8
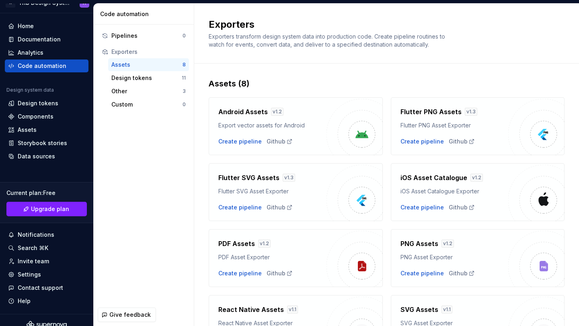
click at [319, 118] on div "Android Assets v 1.2" at bounding box center [272, 112] width 108 height 11
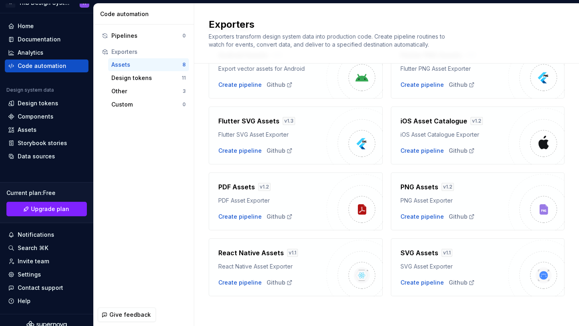
scroll to position [58, 0]
click at [25, 19] on div "Home Documentation Analytics Code automation Design system data Design tokens C…" at bounding box center [46, 163] width 93 height 301
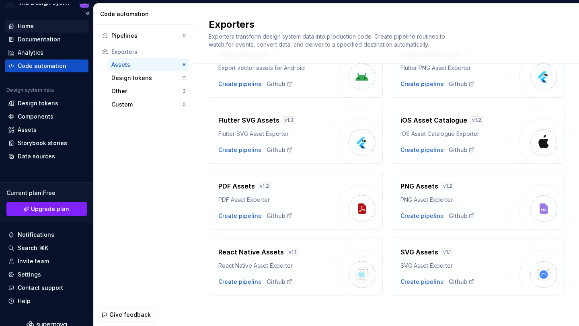
click at [25, 27] on div "Home" at bounding box center [26, 26] width 16 height 8
